Goal: Transaction & Acquisition: Purchase product/service

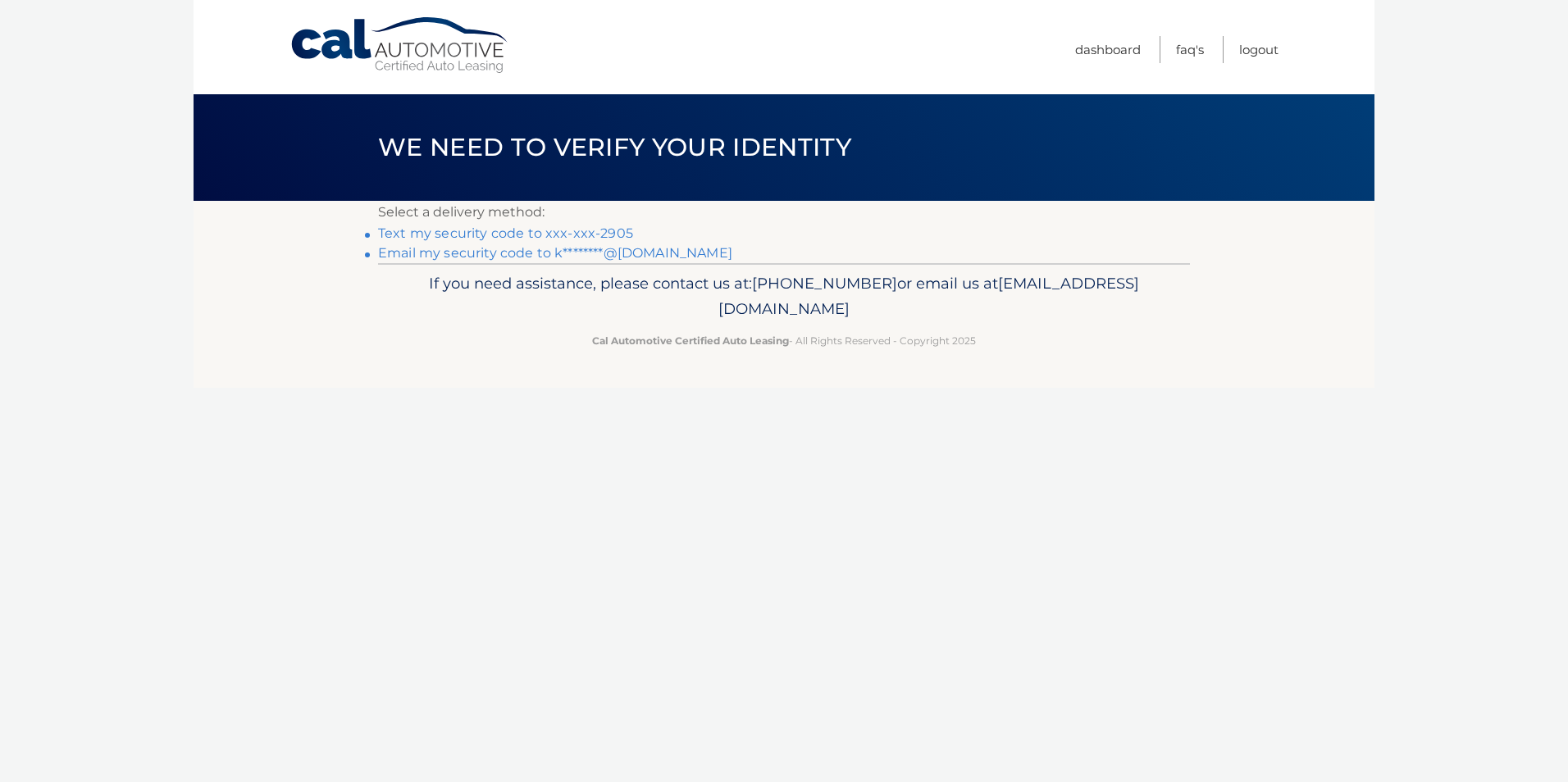
click at [540, 233] on link "Text my security code to xxx-xxx-2905" at bounding box center [505, 233] width 255 height 16
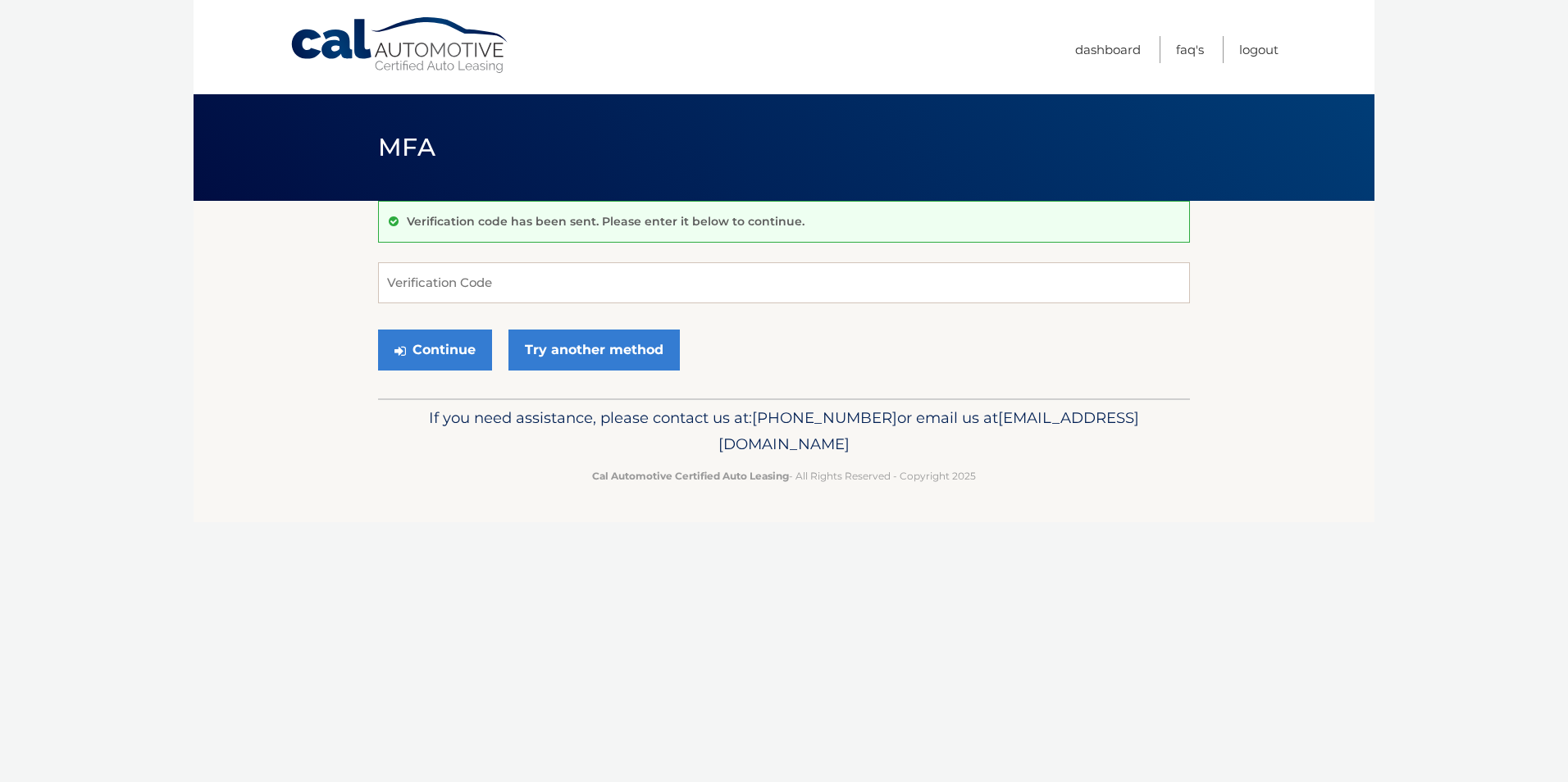
click at [478, 261] on div "Verification code has been sent. Please enter it below to continue. Verificatio…" at bounding box center [784, 300] width 811 height 198
click at [486, 278] on input "Verification Code" at bounding box center [784, 283] width 811 height 41
type input "380535"
click at [439, 355] on button "Continue" at bounding box center [435, 350] width 114 height 41
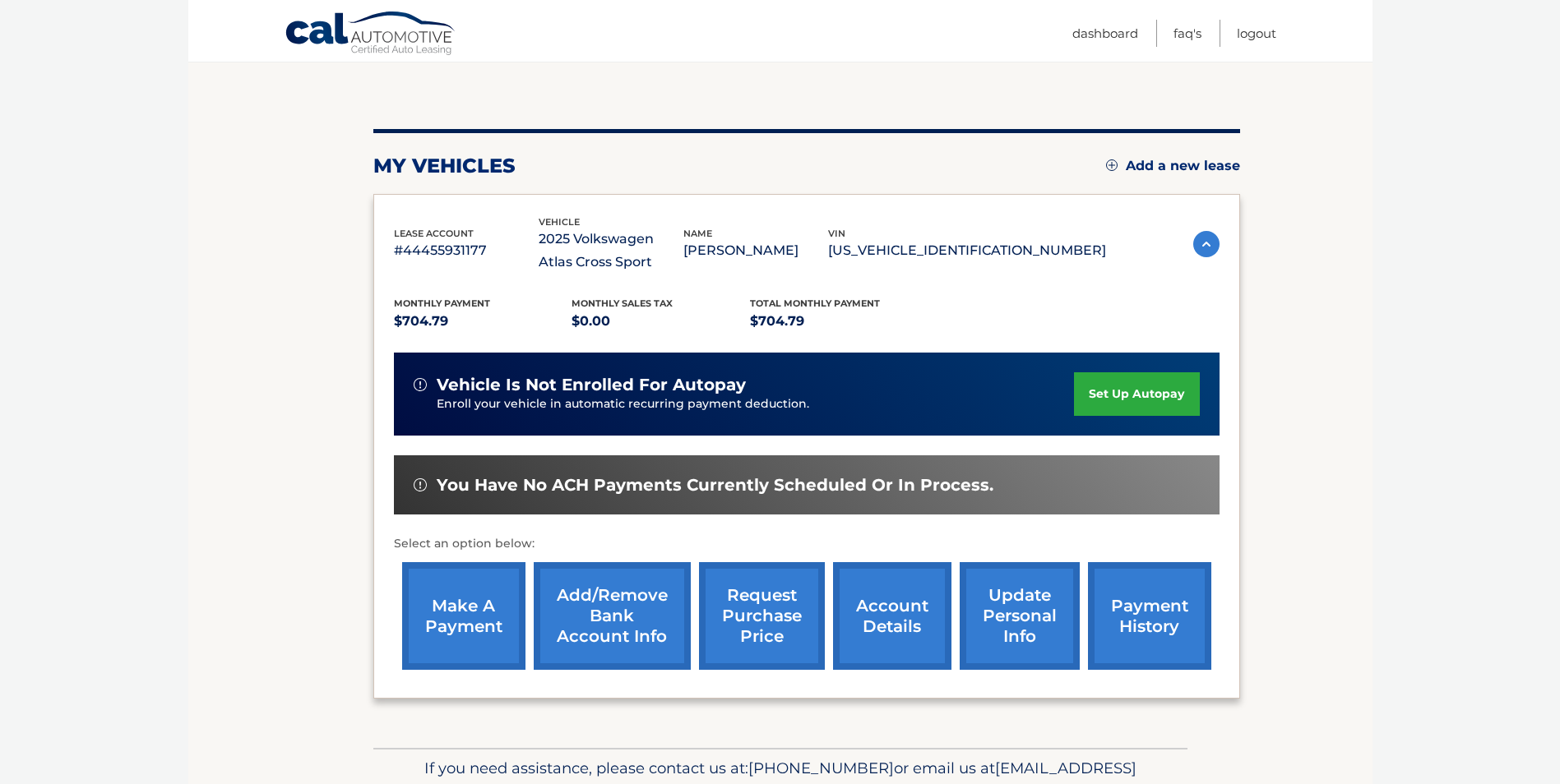
scroll to position [235, 0]
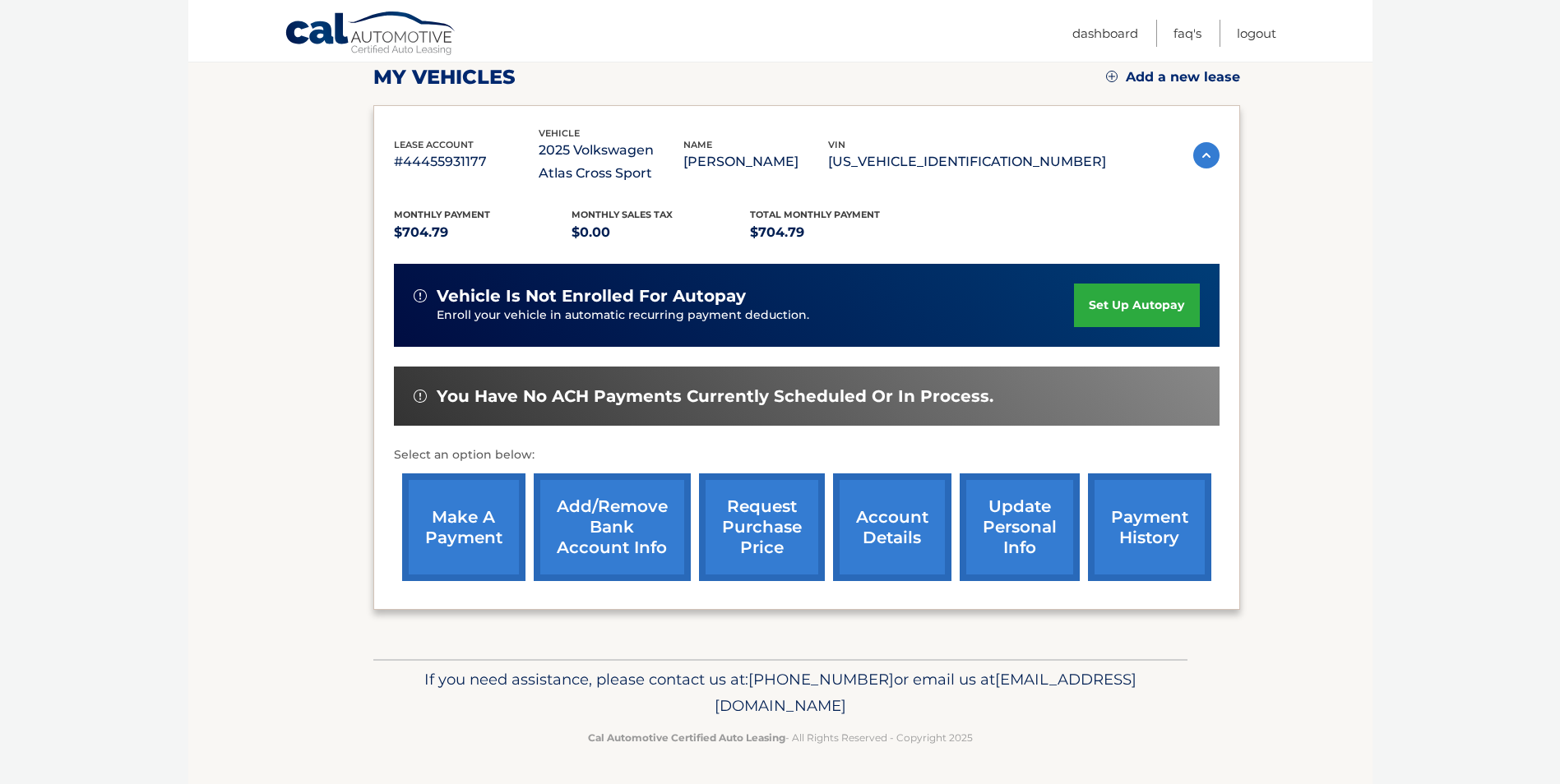
click at [481, 555] on link "make a payment" at bounding box center [464, 527] width 123 height 108
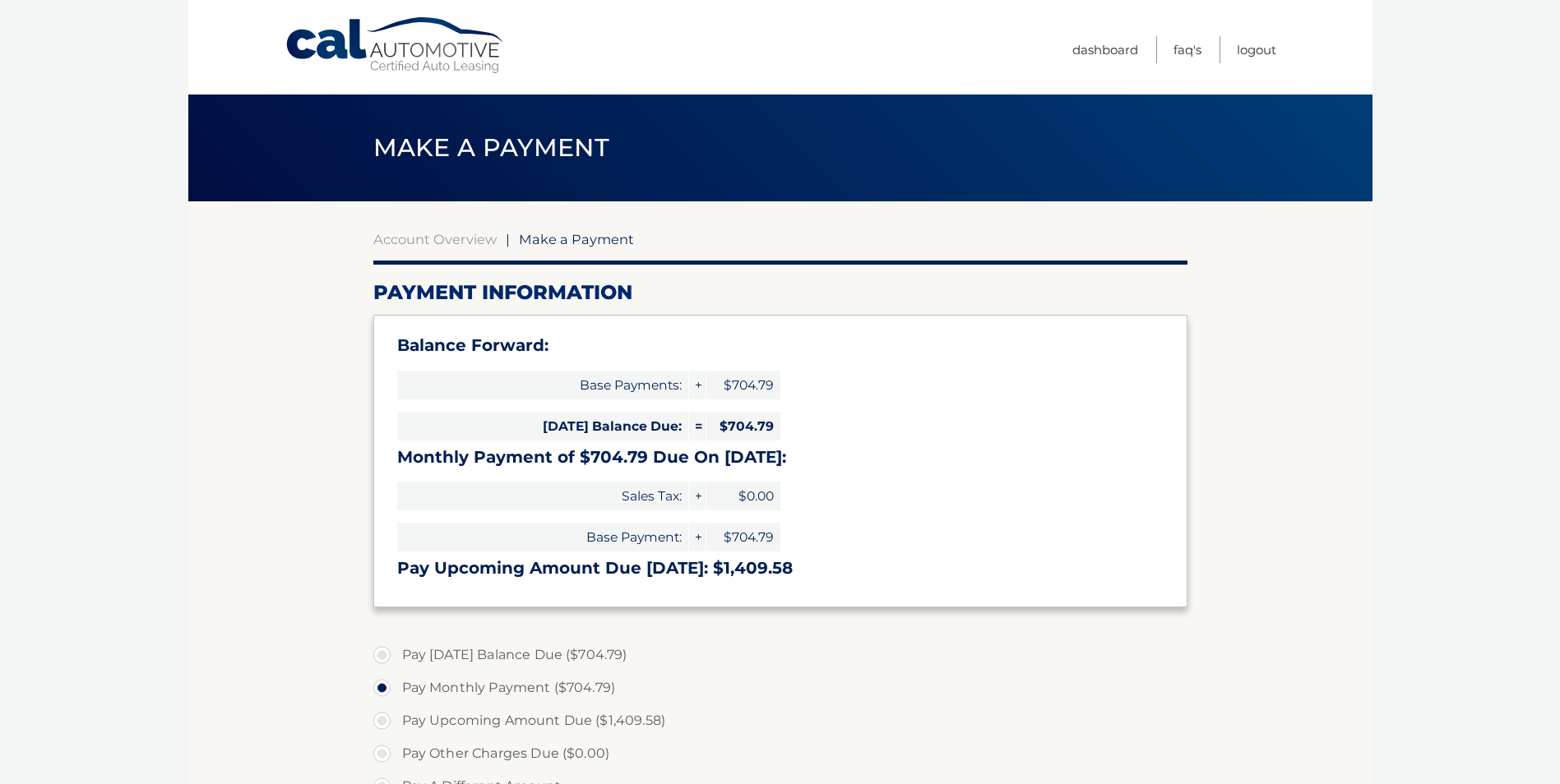
select select "ZDRhYmE5MGItN2RmZS00MTZiLWFkYTItNDMzNTU1ODdlOGM4"
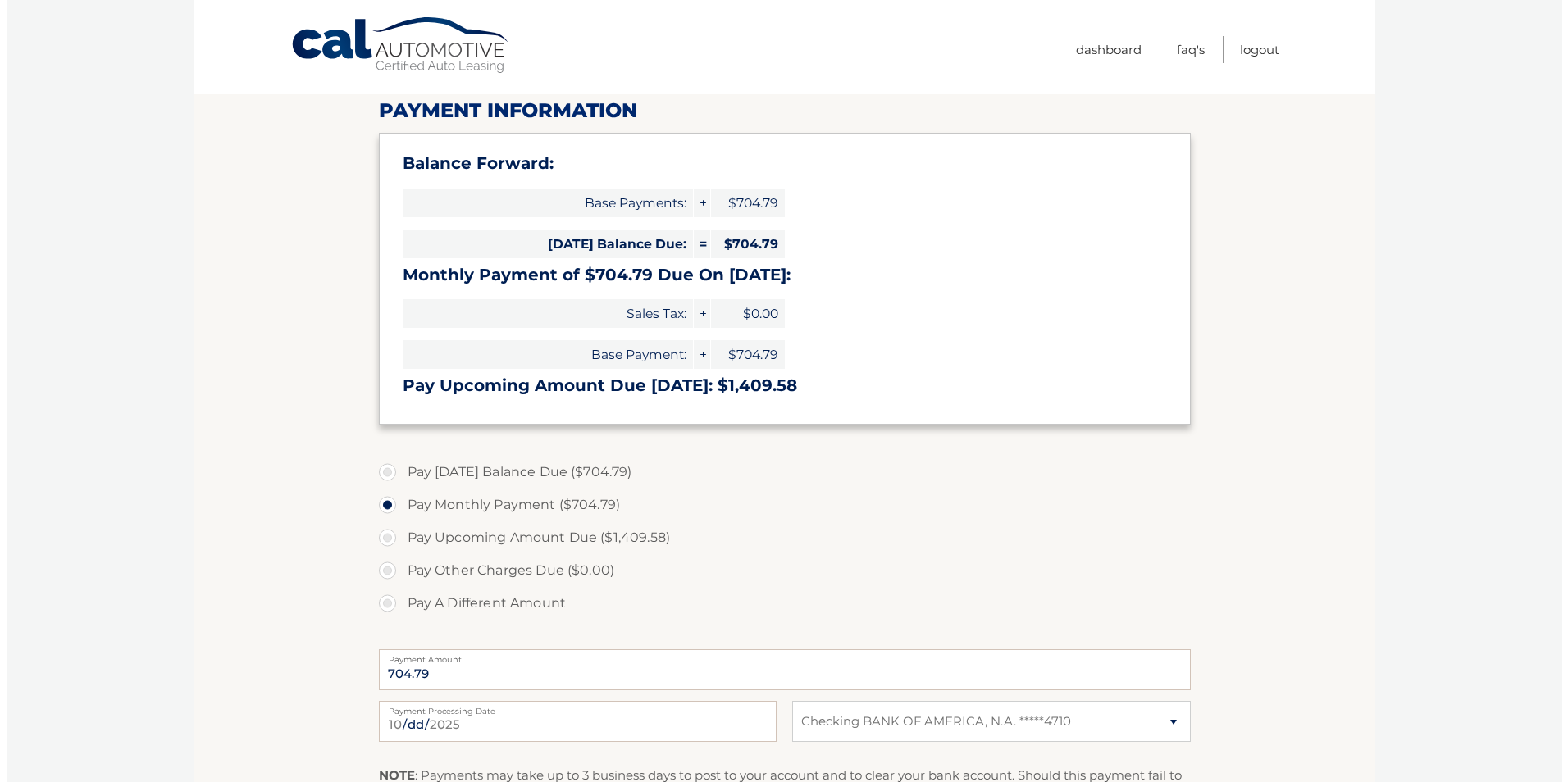
scroll to position [410, 0]
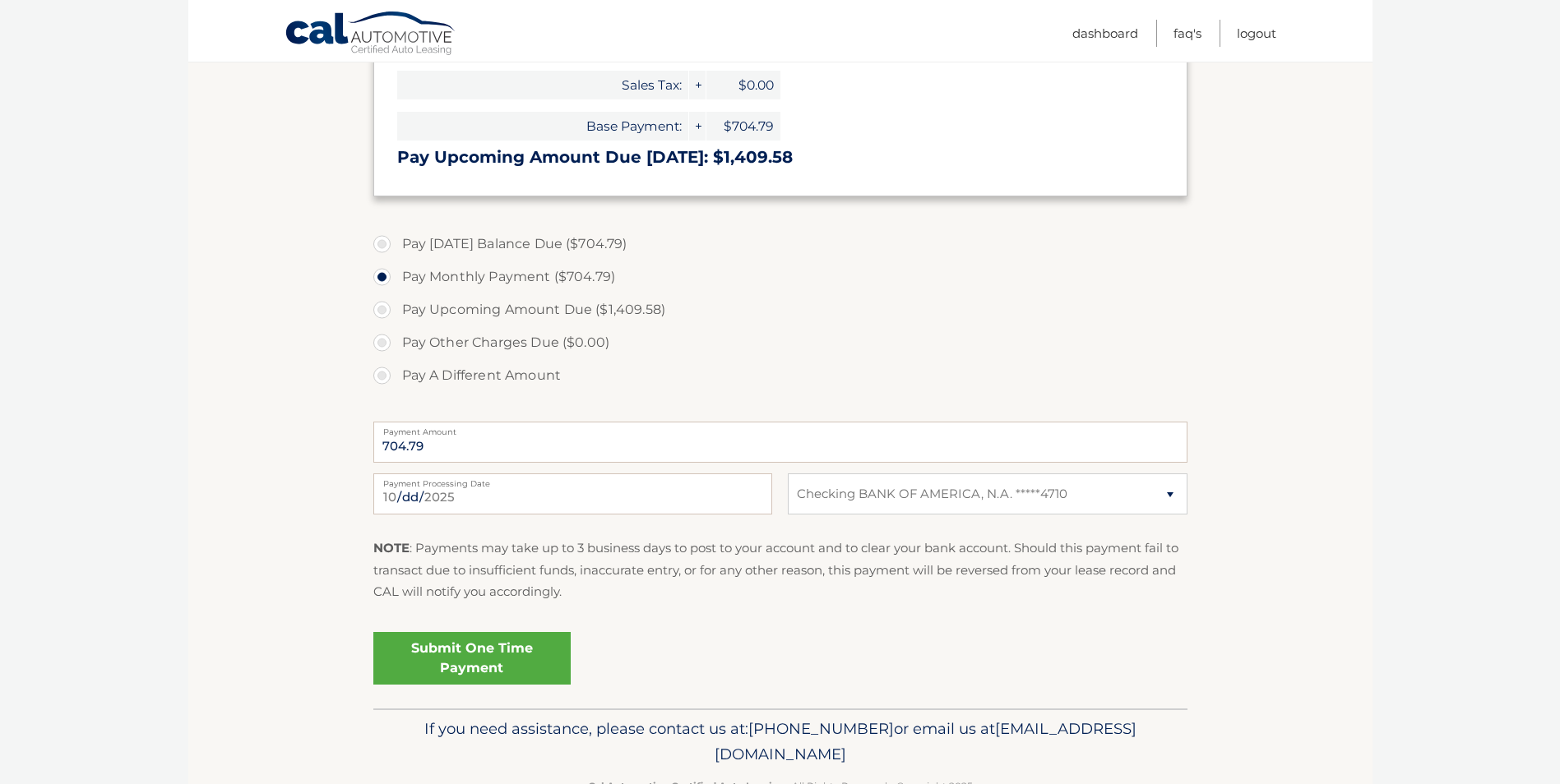
click at [448, 657] on link "Submit One Time Payment" at bounding box center [472, 659] width 197 height 53
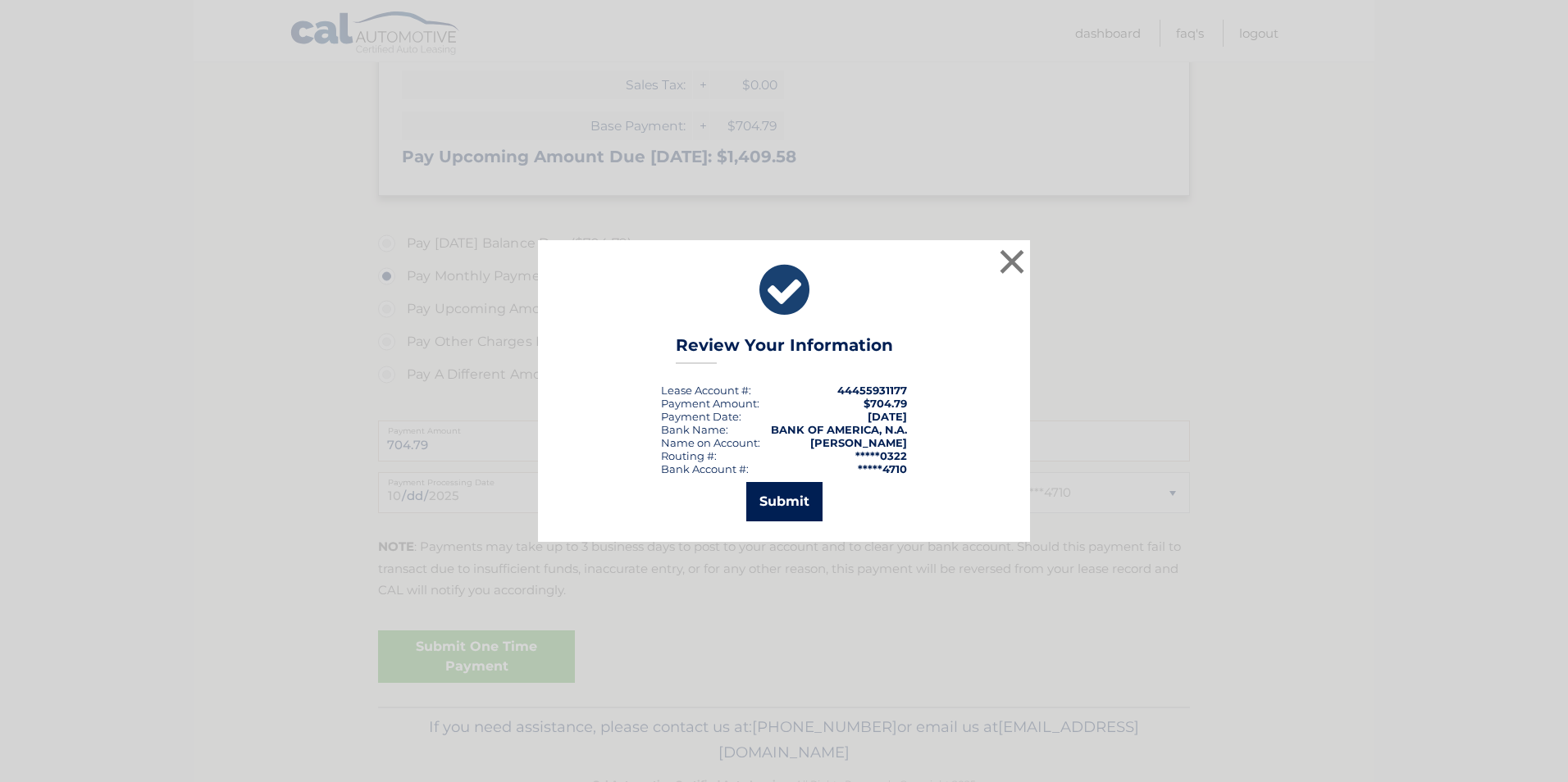
click at [783, 506] on button "Submit" at bounding box center [784, 502] width 76 height 39
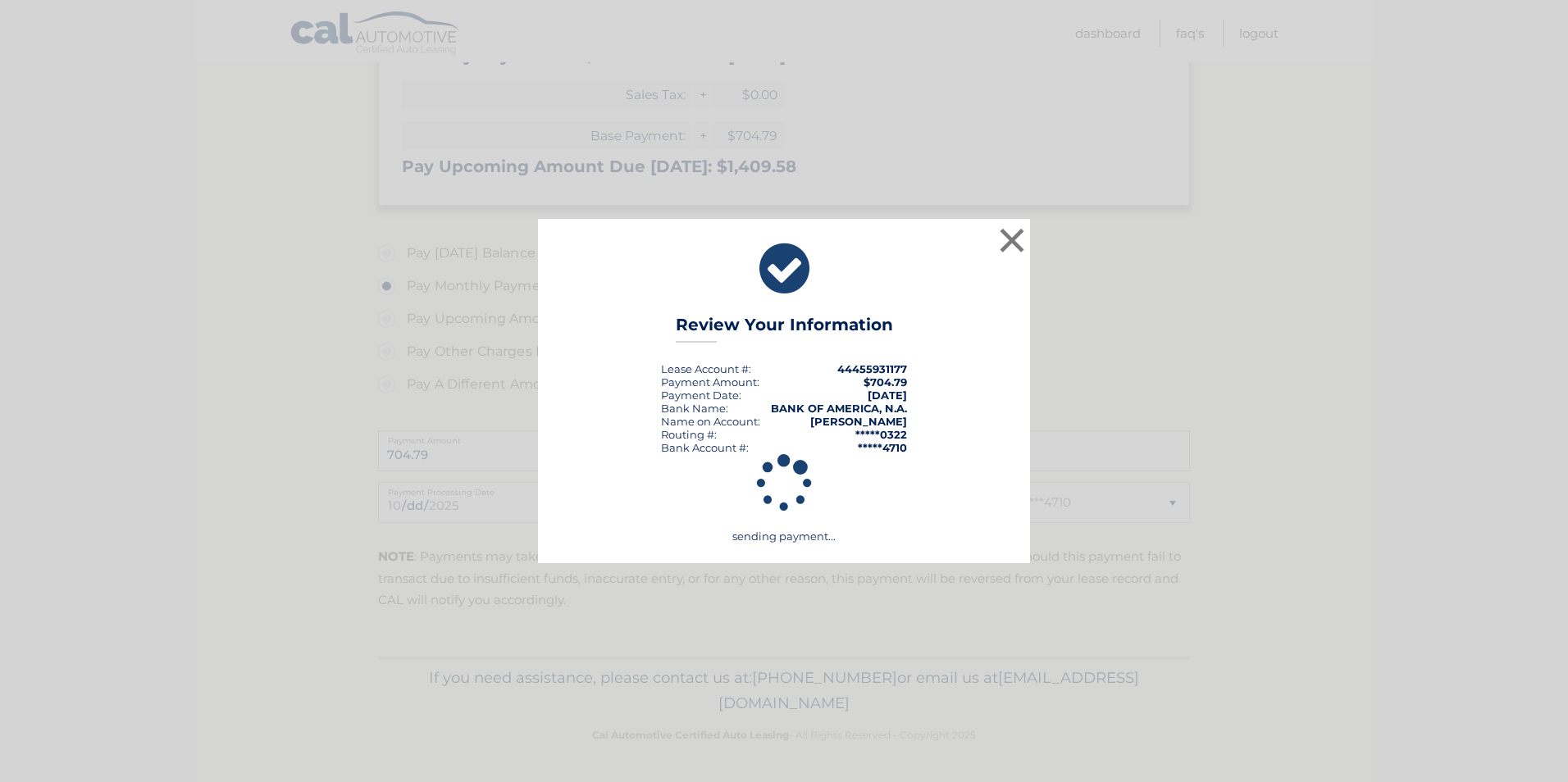
scroll to position [400, 0]
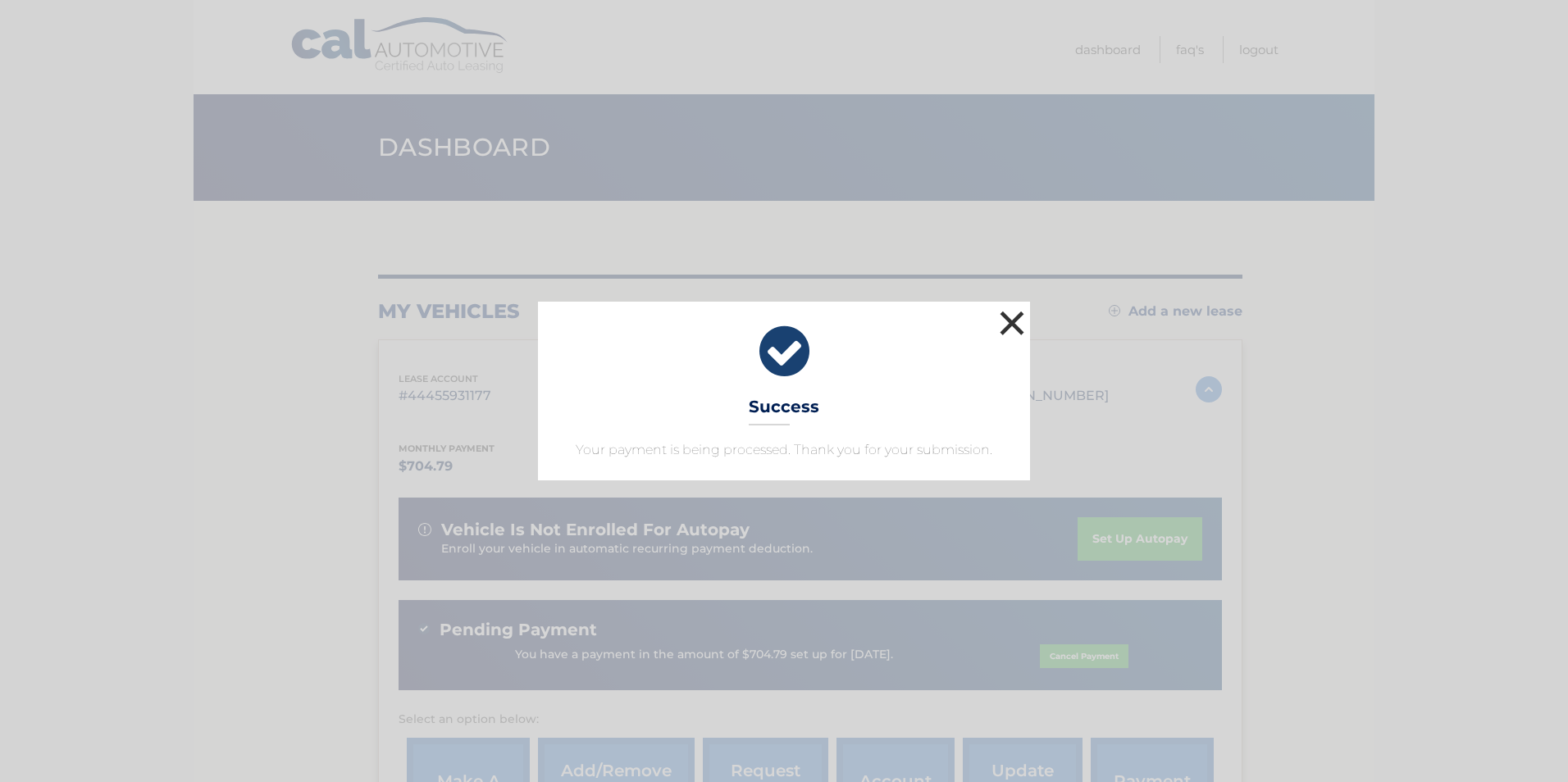
click at [1003, 331] on button "×" at bounding box center [1012, 323] width 33 height 33
